Goal: Contribute content: Contribute content

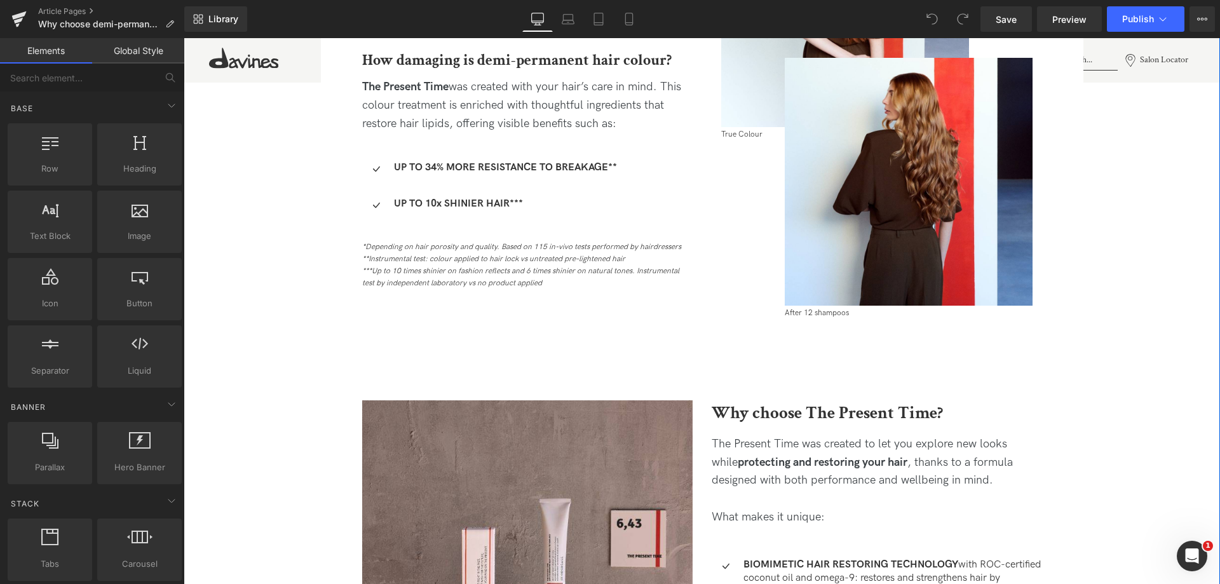
scroll to position [1208, 0]
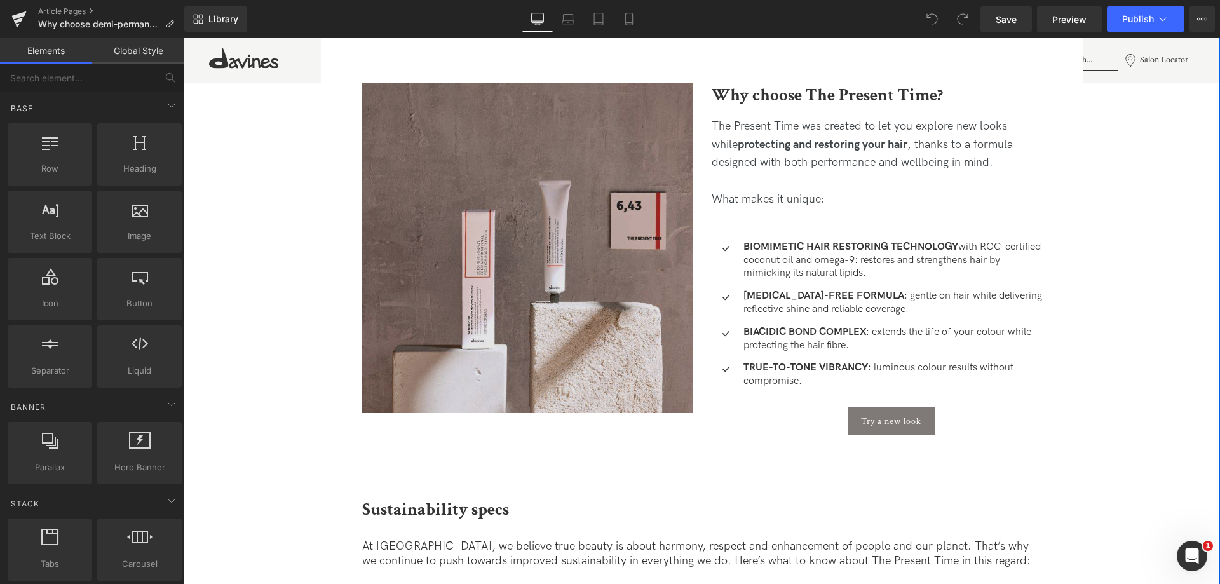
click at [586, 249] on img at bounding box center [527, 248] width 331 height 331
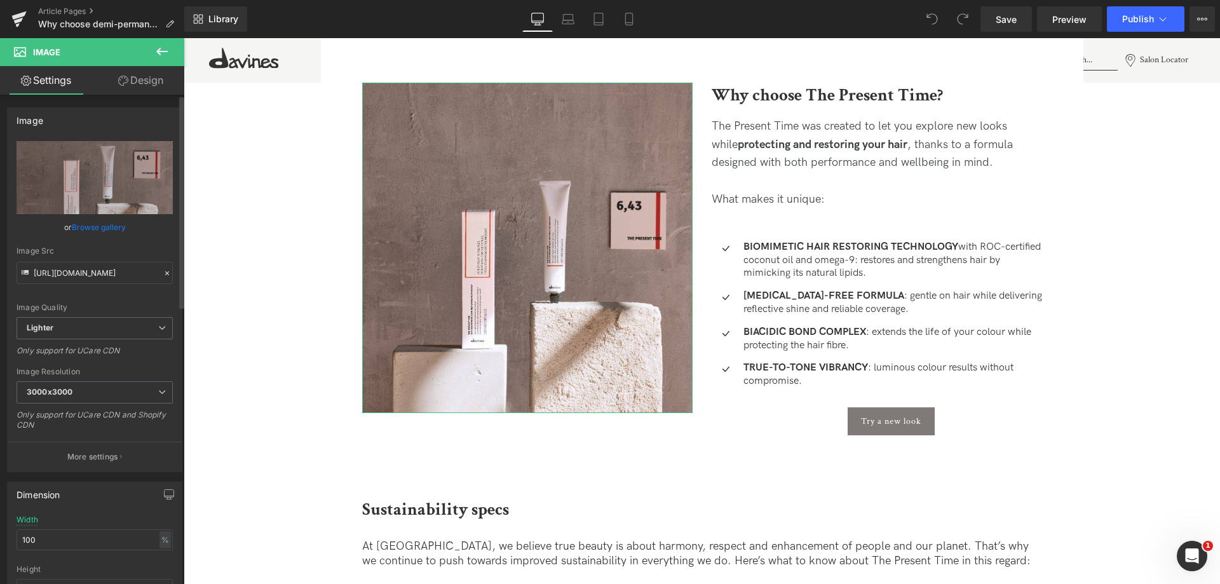
click at [103, 229] on link "Browse gallery" at bounding box center [99, 227] width 54 height 22
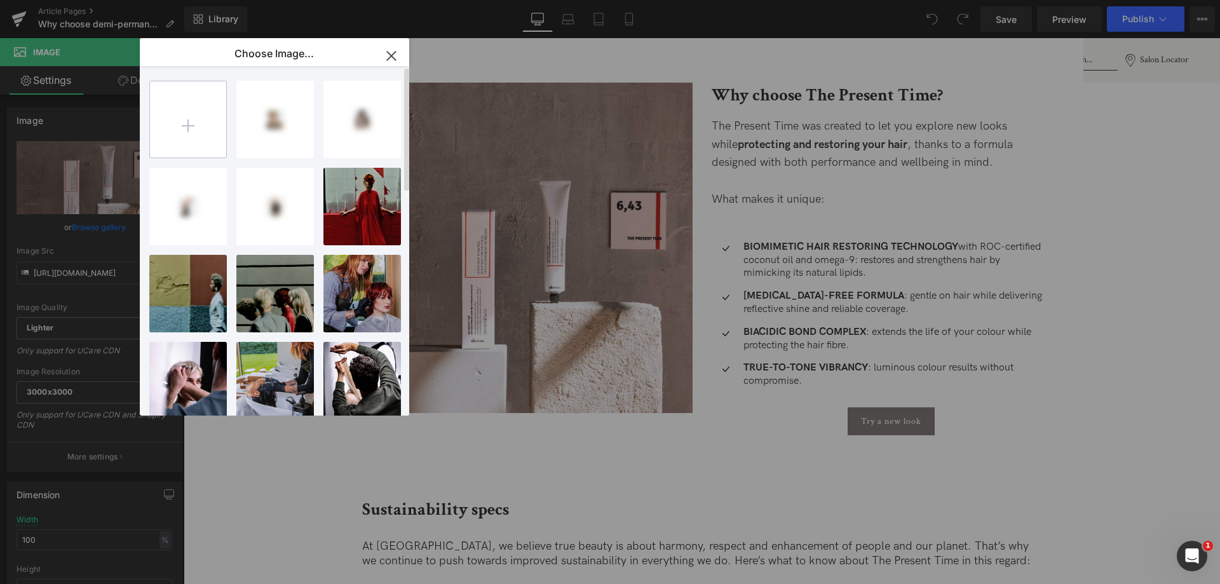
click at [169, 123] on input "file" at bounding box center [188, 119] width 76 height 76
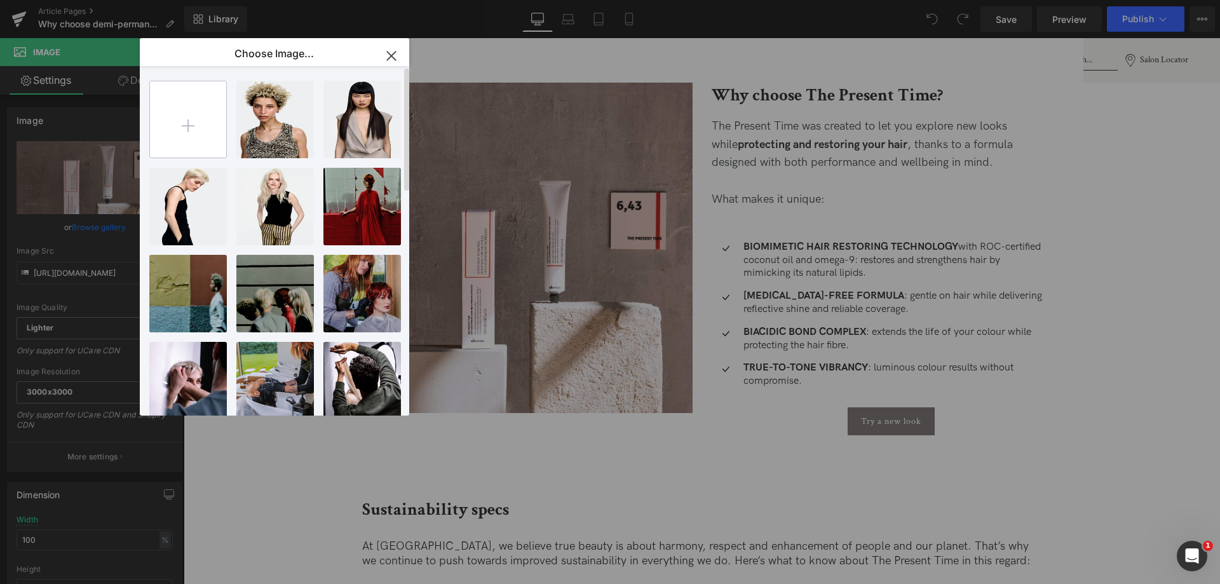
click at [201, 125] on input "file" at bounding box center [188, 119] width 76 height 76
type input "C:\fakepath\1-1_TPT 2.jpg"
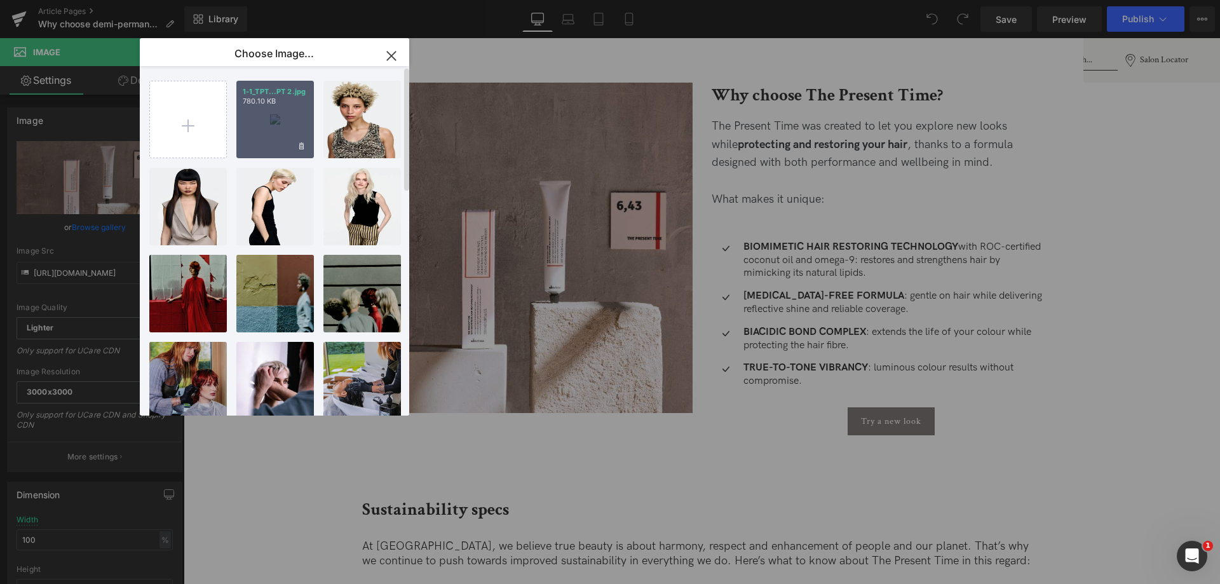
click at [287, 110] on div "1-1_TPT...PT 2.jpg 780.10 KB" at bounding box center [275, 120] width 78 height 78
type input "[URL][DOMAIN_NAME]"
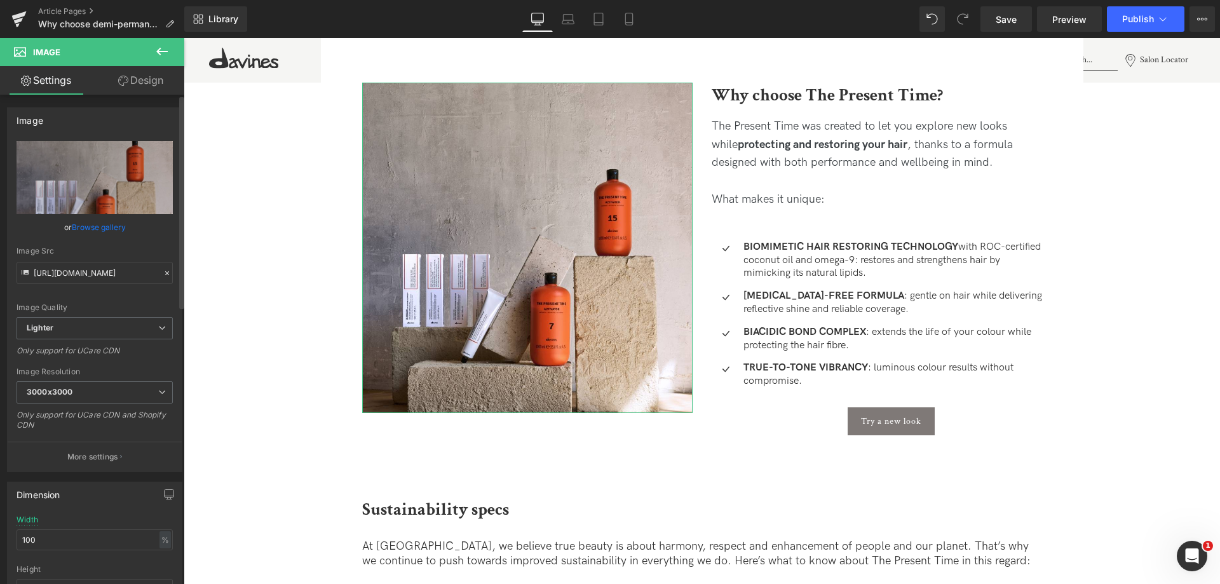
click at [85, 228] on link "Browse gallery" at bounding box center [99, 227] width 54 height 22
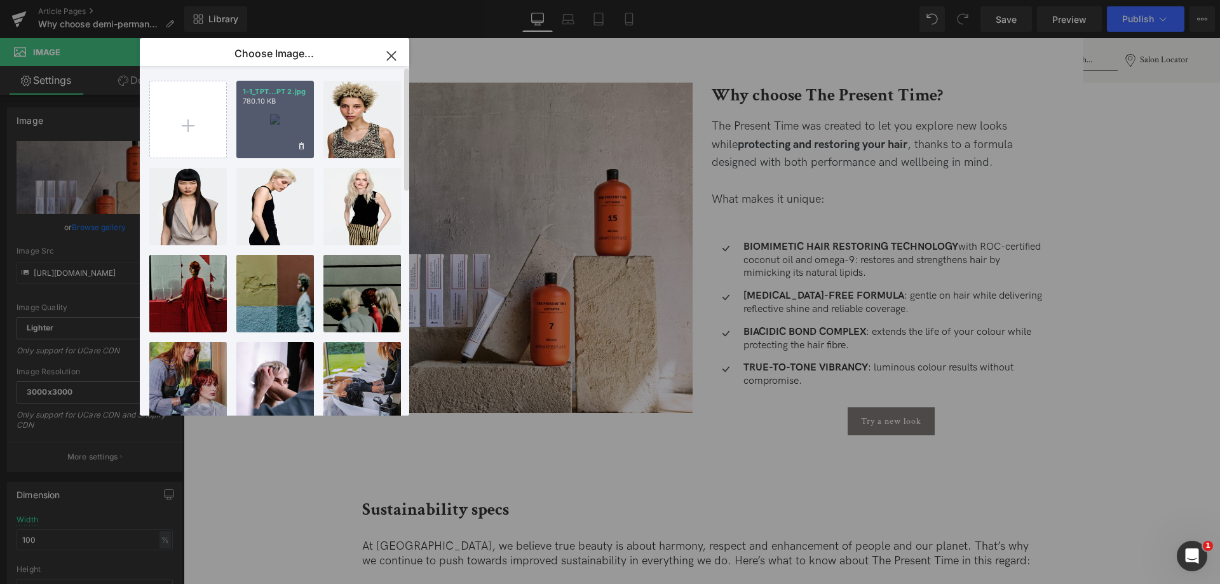
click at [273, 114] on div "1-1_TPT...PT 2.jpg 780.10 KB" at bounding box center [275, 120] width 78 height 78
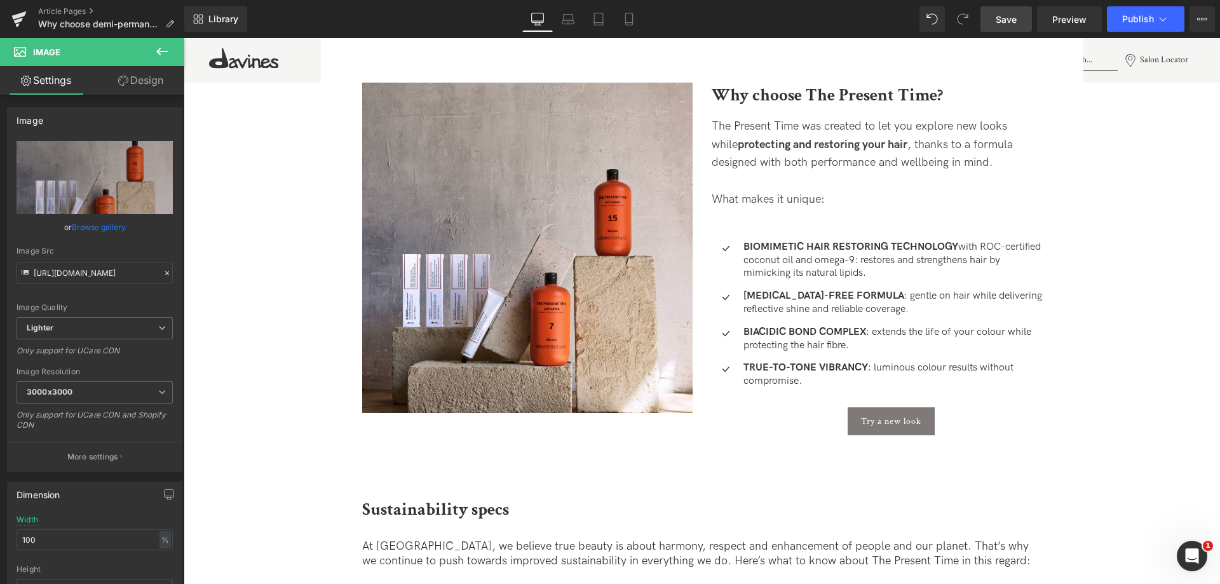
click at [1004, 25] on span "Save" at bounding box center [1006, 19] width 21 height 13
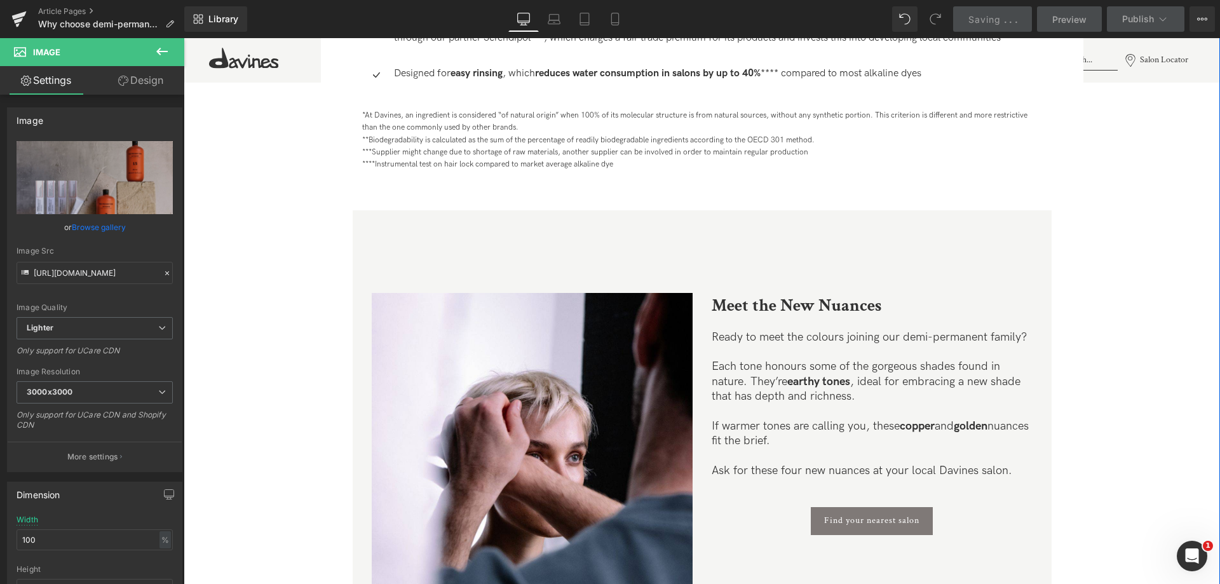
scroll to position [2225, 0]
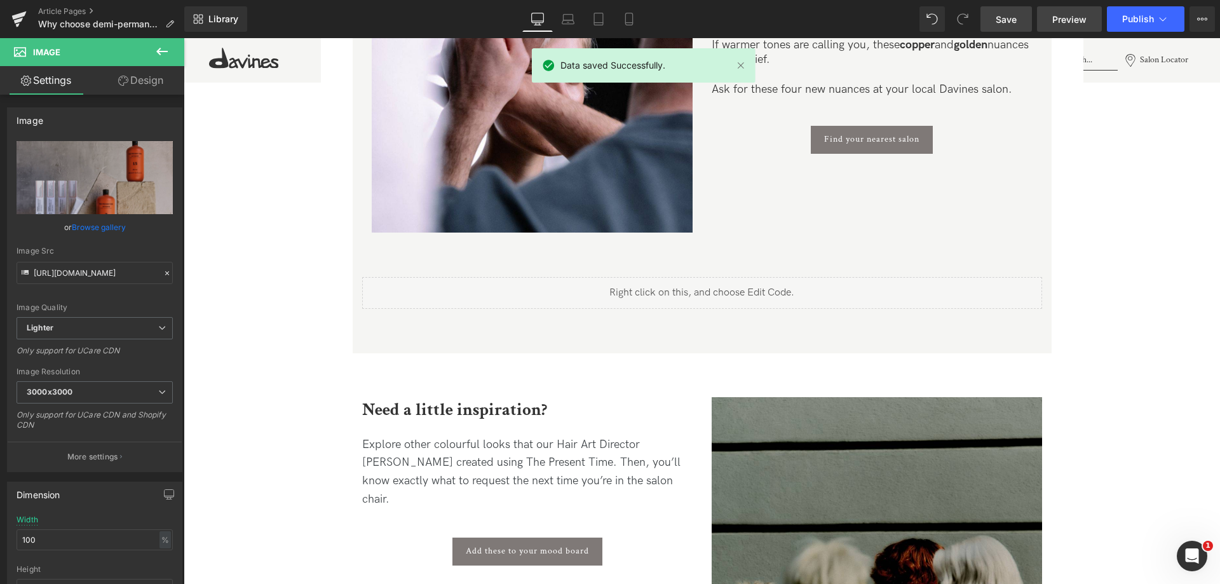
click at [1071, 20] on span "Preview" at bounding box center [1070, 19] width 34 height 13
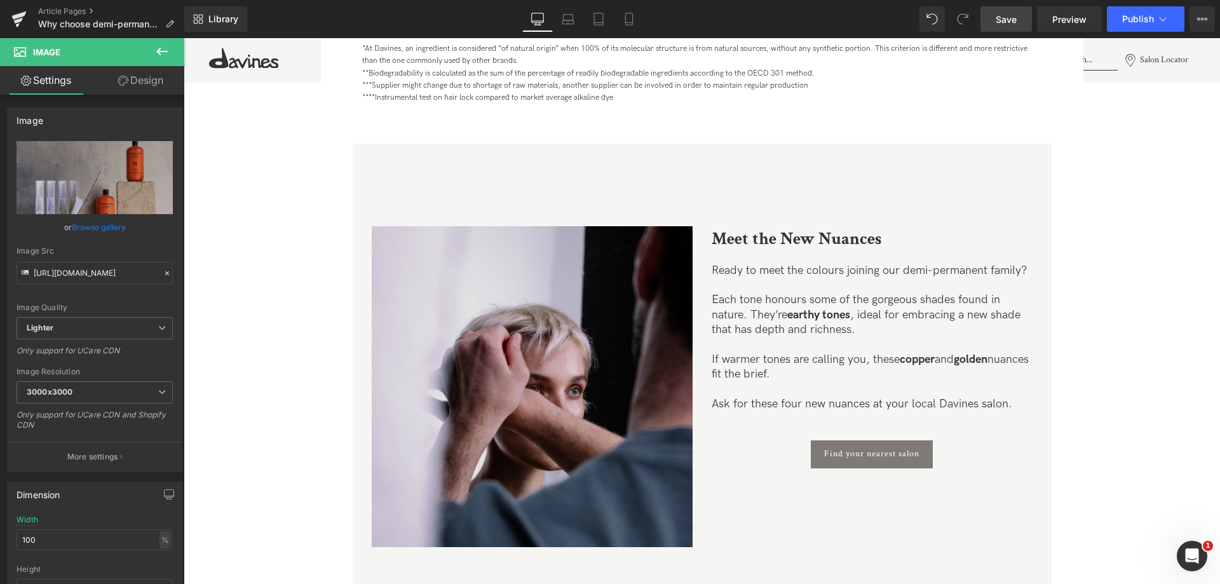
scroll to position [2097, 0]
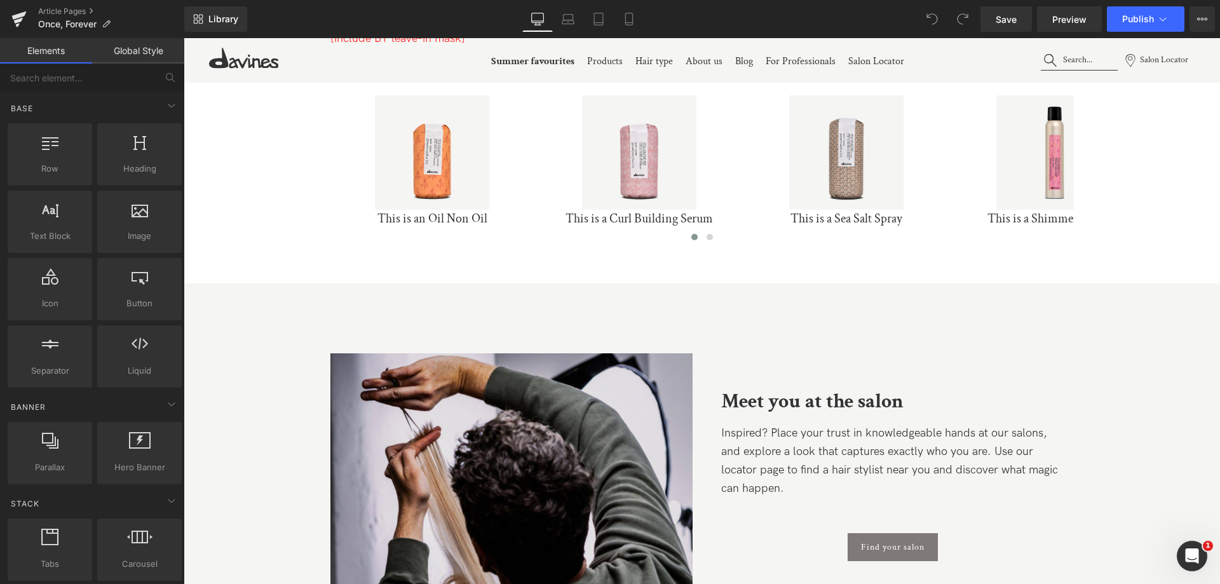
scroll to position [5975, 0]
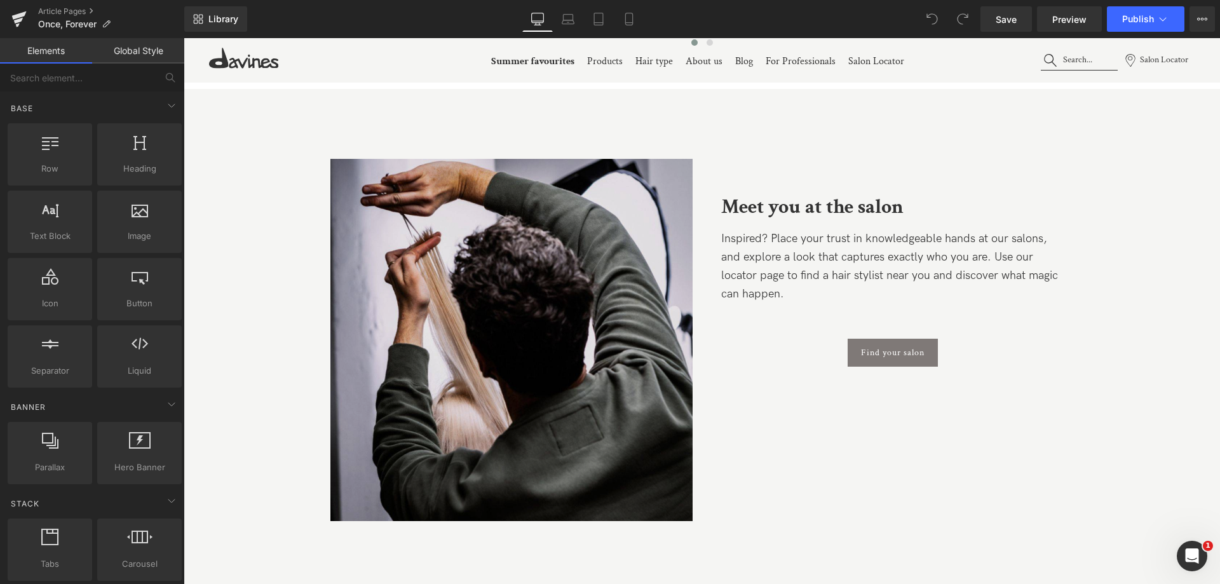
click at [568, 290] on img at bounding box center [512, 340] width 362 height 362
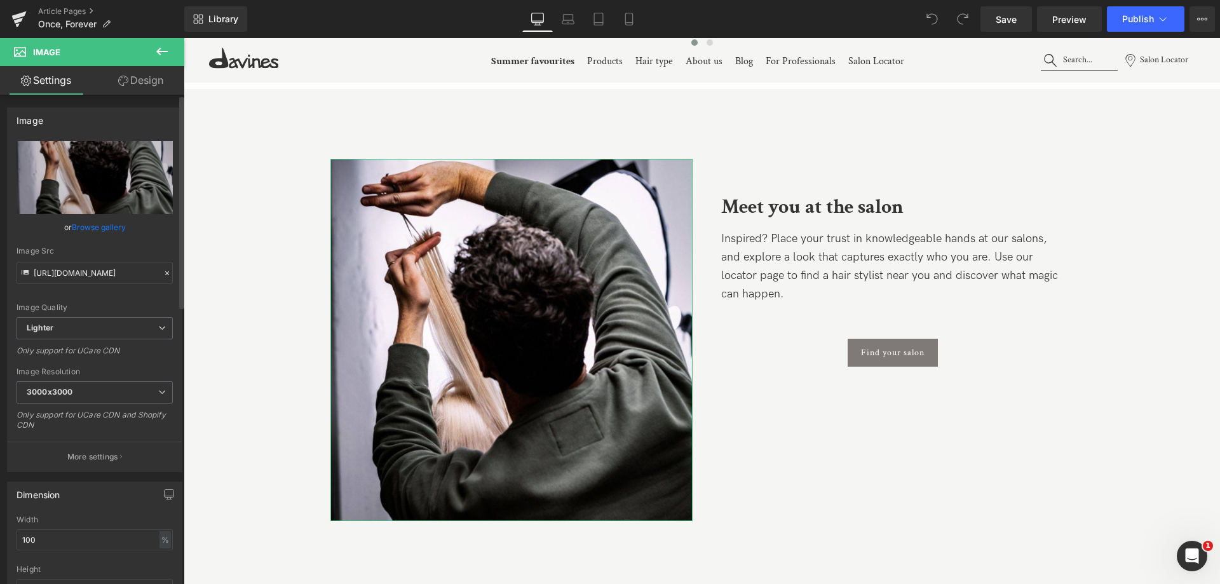
click at [109, 229] on link "Browse gallery" at bounding box center [99, 227] width 54 height 22
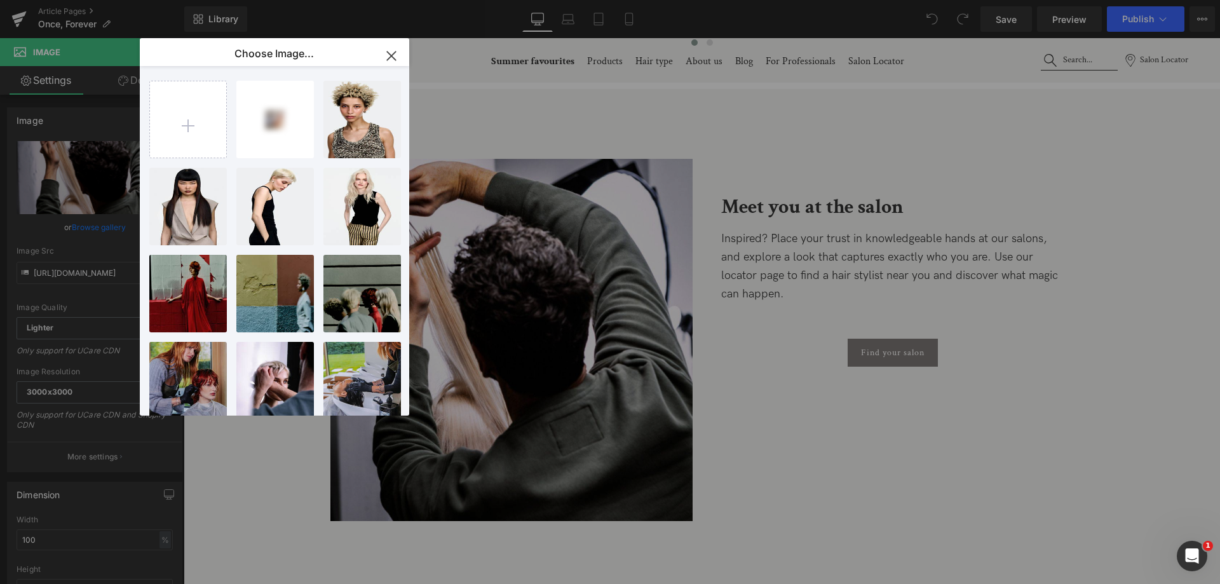
click at [192, 123] on input "file" at bounding box center [188, 119] width 76 height 76
type input "C:\fakepath\0I9A9513.jpg"
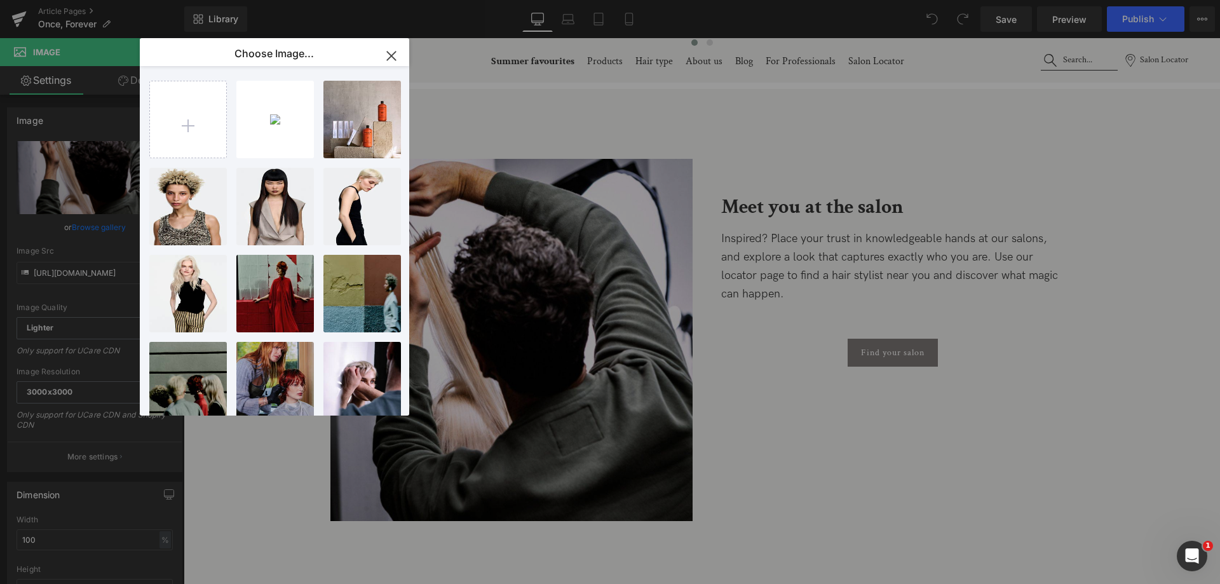
click at [0, 0] on p "237.01 KB" at bounding box center [0, 0] width 0 height 0
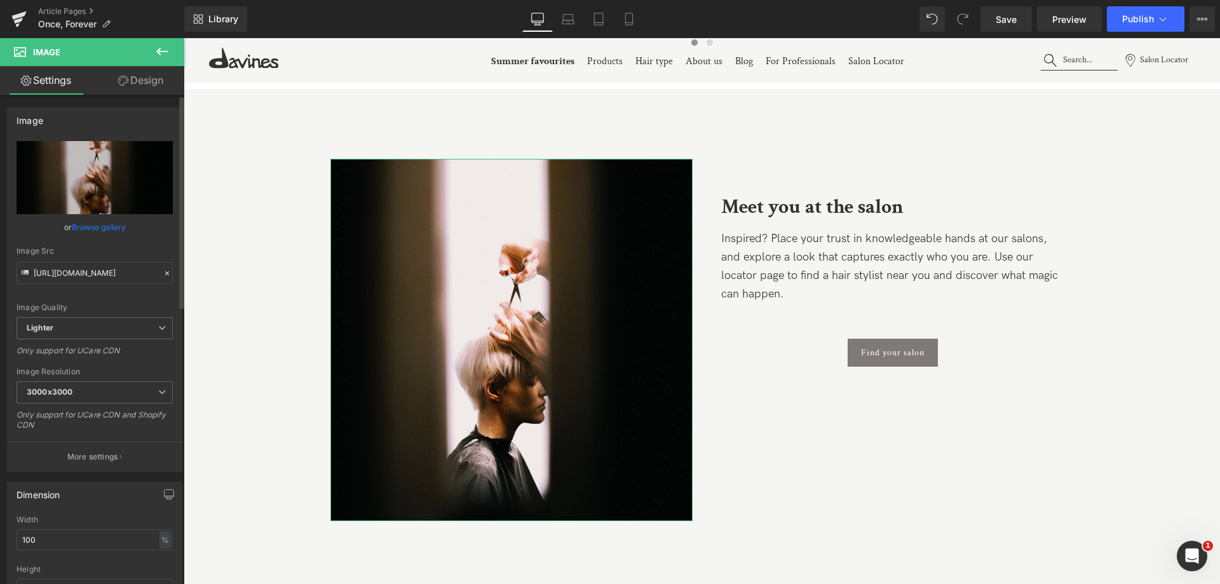
click at [106, 229] on link "Browse gallery" at bounding box center [99, 227] width 54 height 22
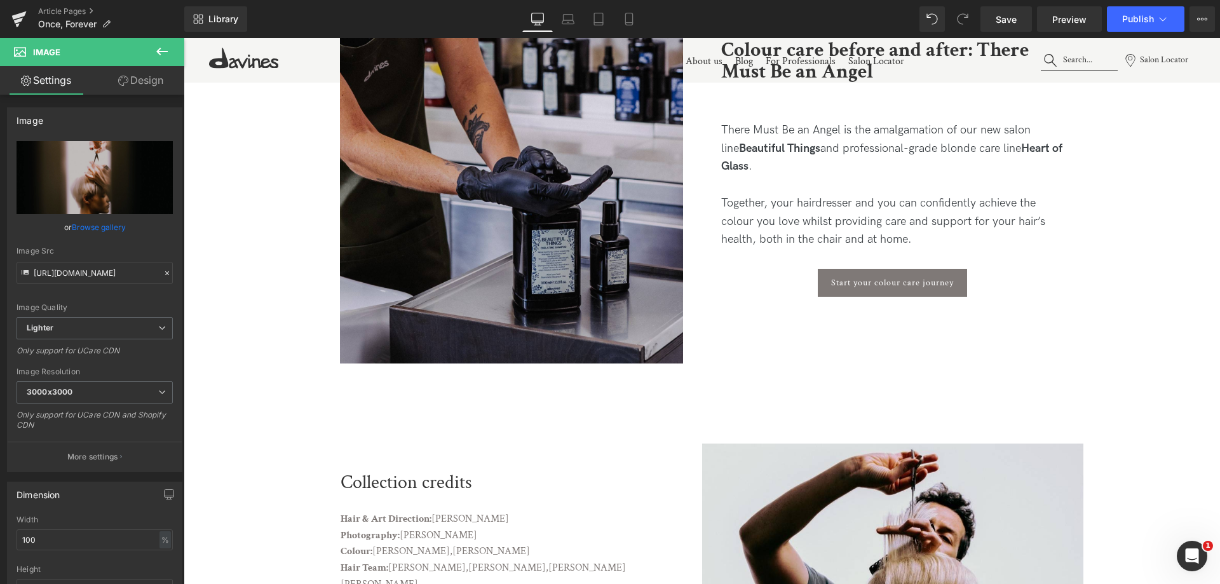
scroll to position [7246, 0]
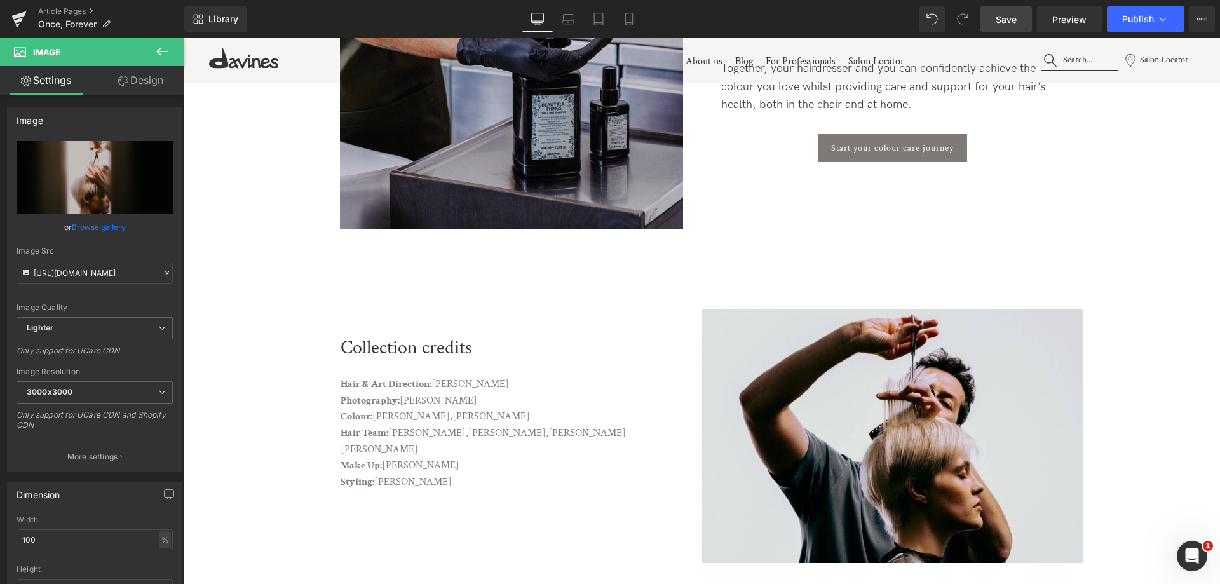
click at [1007, 22] on span "Save" at bounding box center [1006, 19] width 21 height 13
